Goal: Check status

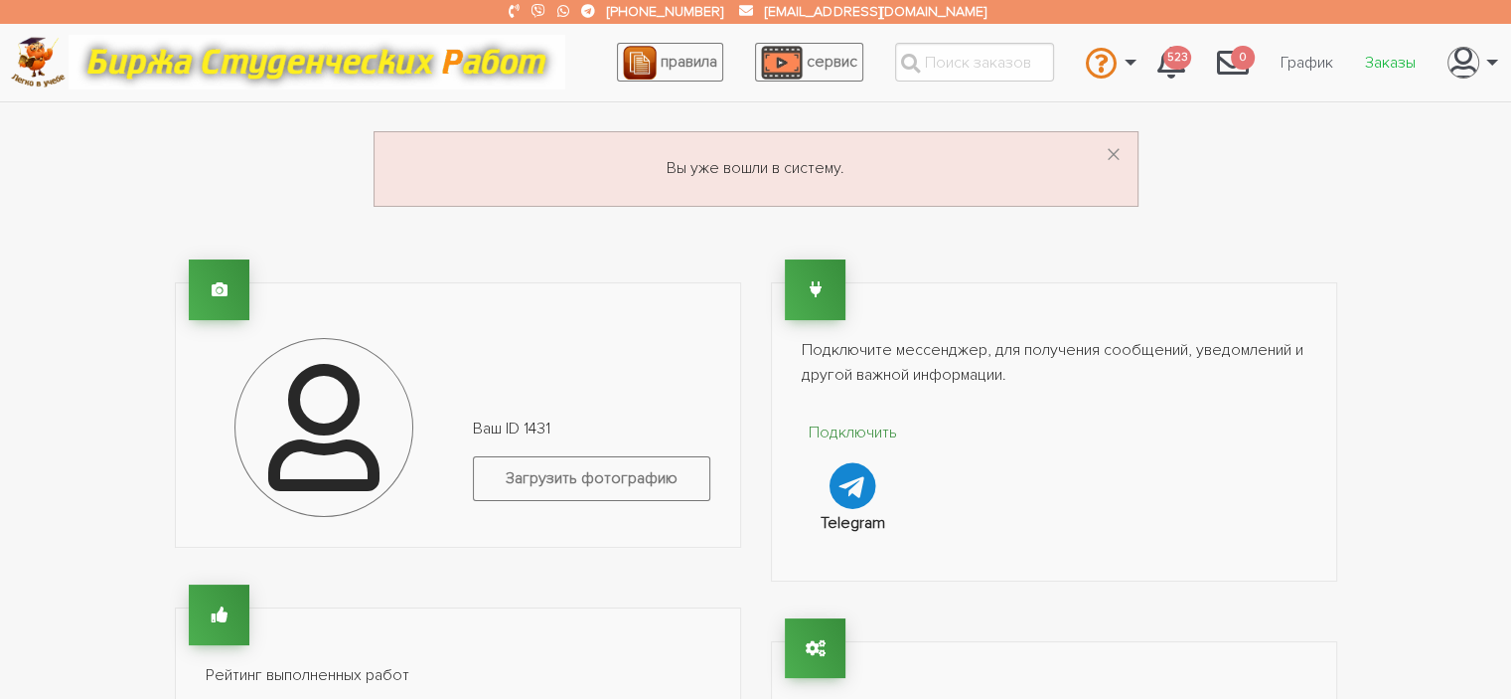
click at [1382, 63] on link "Заказы" at bounding box center [1391, 63] width 82 height 38
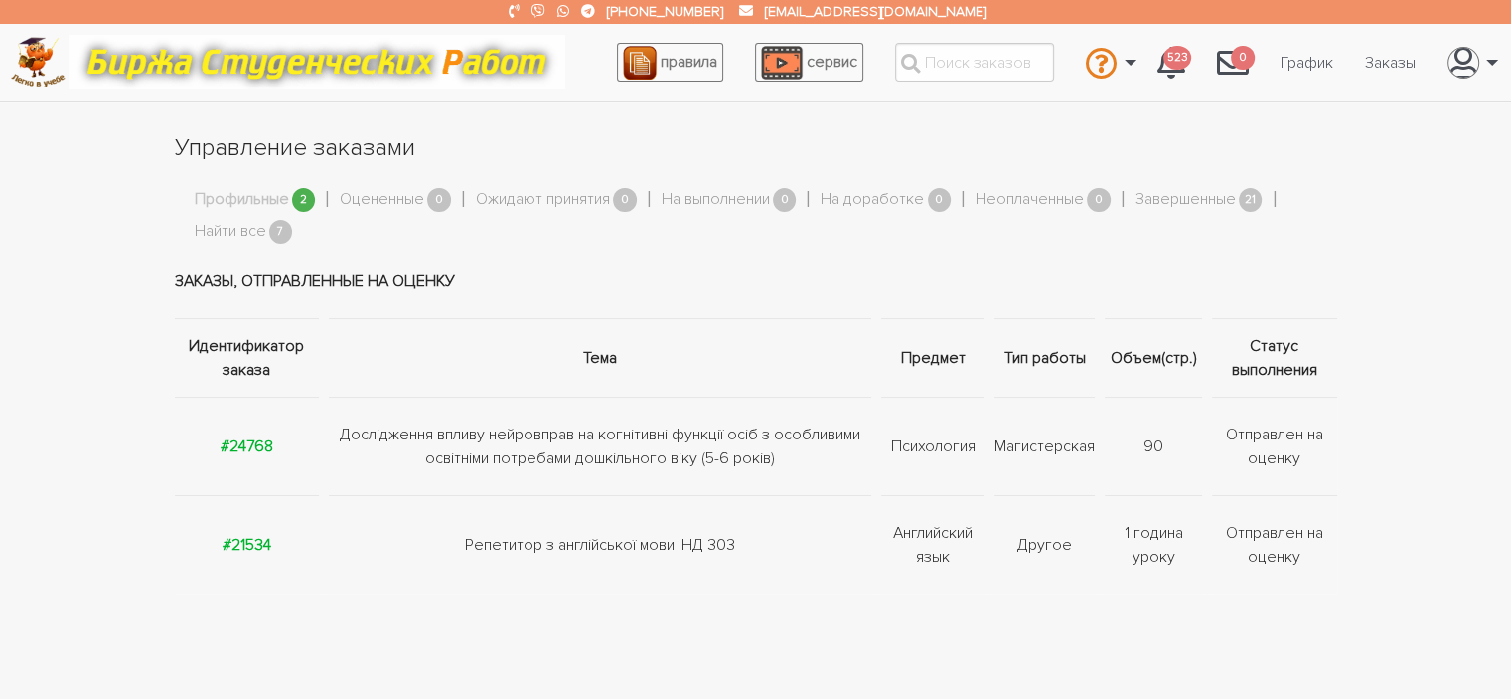
click at [232, 206] on link "Профильные" at bounding box center [242, 200] width 94 height 26
